Goal: Find specific page/section: Find specific page/section

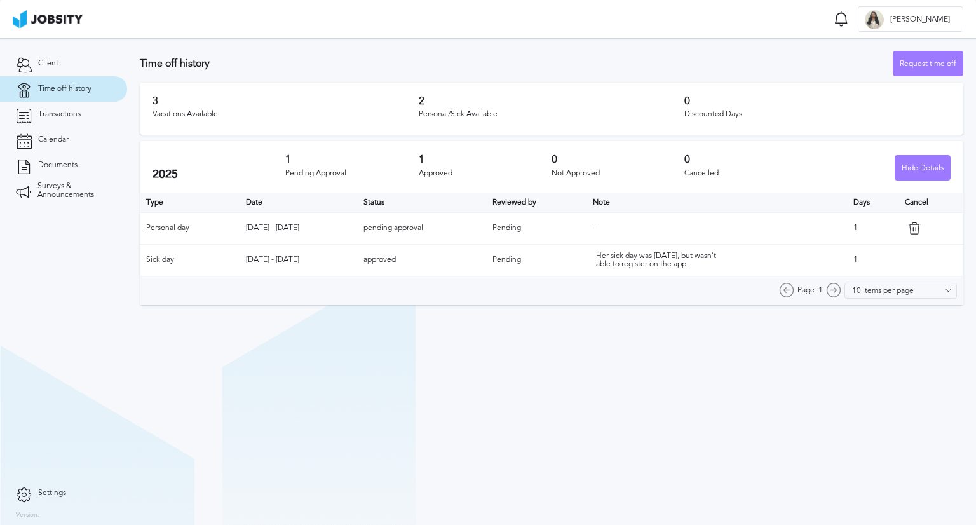
click at [326, 227] on td "[DATE] - [DATE]" at bounding box center [298, 228] width 118 height 32
drag, startPoint x: 546, startPoint y: 231, endPoint x: 635, endPoint y: 247, distance: 90.3
click at [635, 247] on table "Type Date Status Reviewed by Note Days Cancel Personal day [DATE] - [DATE] pend…" at bounding box center [551, 234] width 823 height 83
click at [608, 418] on section "Time off history Request time off 3 Vacations Available 2 Personal/Sick Availab…" at bounding box center [551, 281] width 849 height 487
click at [67, 62] on link "Client" at bounding box center [63, 63] width 127 height 25
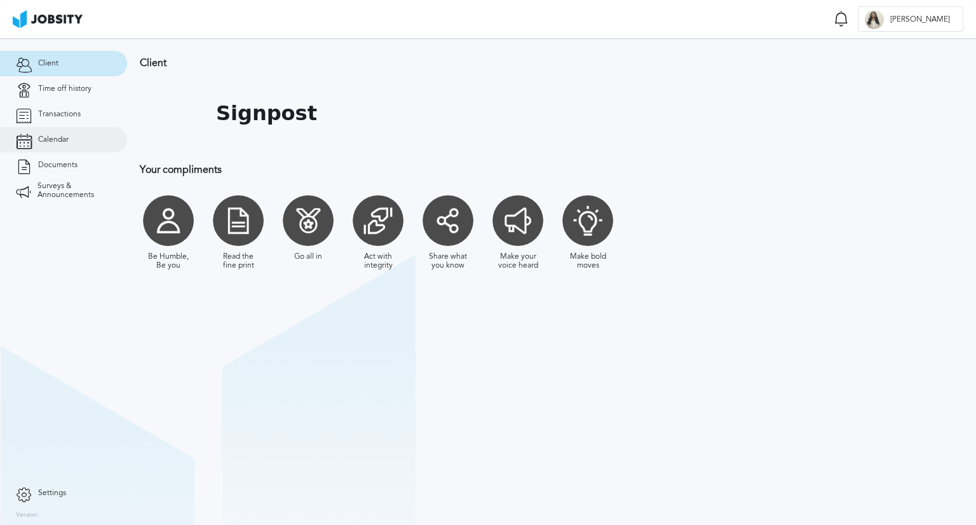
click at [57, 132] on link "Calendar" at bounding box center [63, 139] width 127 height 25
